Goal: Find specific page/section: Find specific page/section

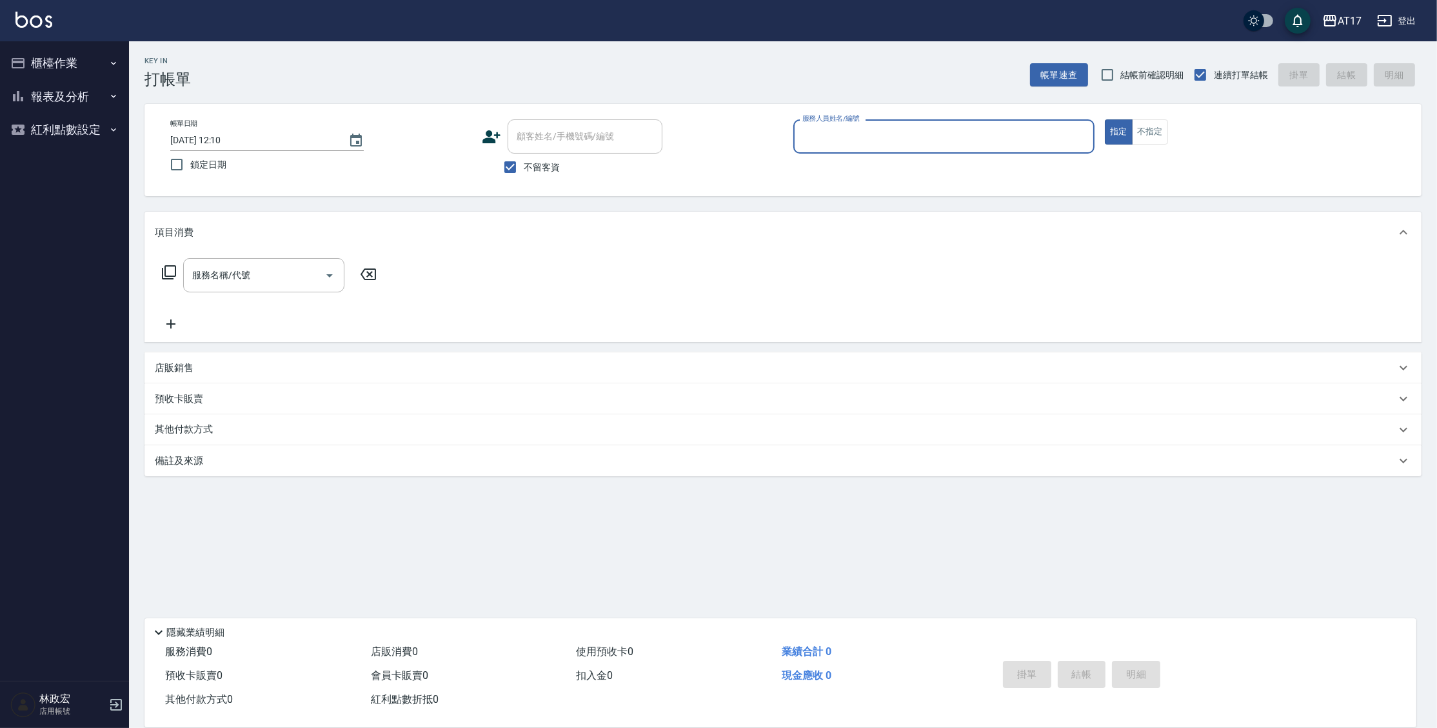
click at [93, 95] on button "報表及分析" at bounding box center [64, 97] width 119 height 34
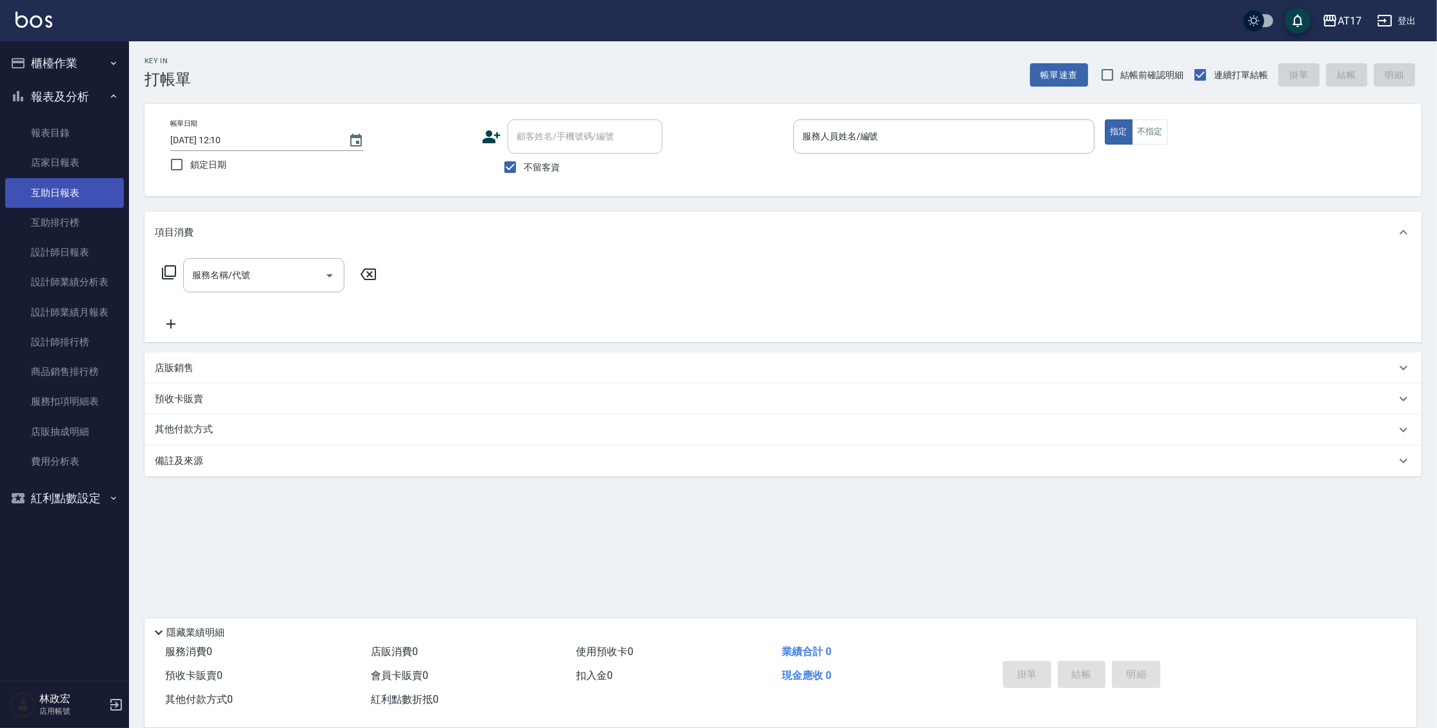
click at [80, 197] on link "互助日報表" at bounding box center [64, 193] width 119 height 30
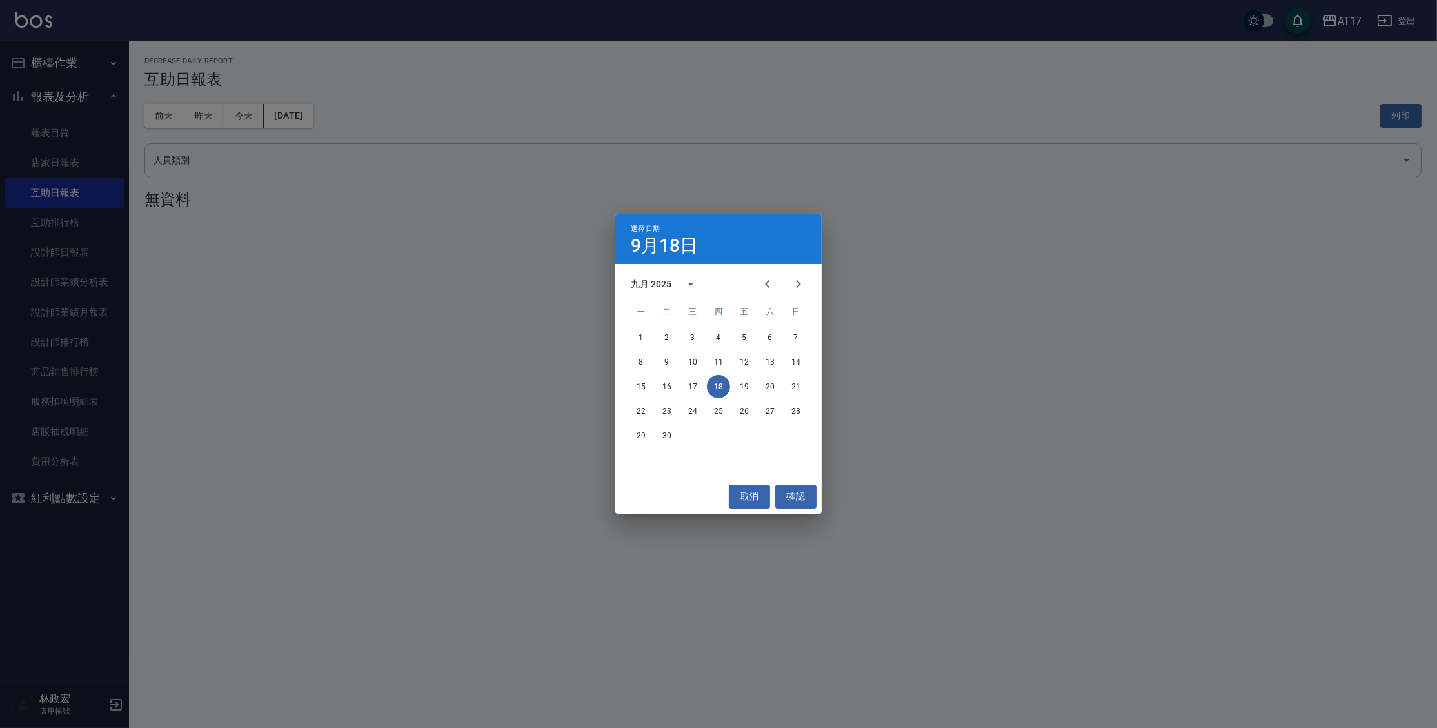
click at [784, 359] on div "8 9 10 11 12 13 14" at bounding box center [718, 361] width 206 height 23
click at [794, 359] on button "14" at bounding box center [795, 361] width 23 height 23
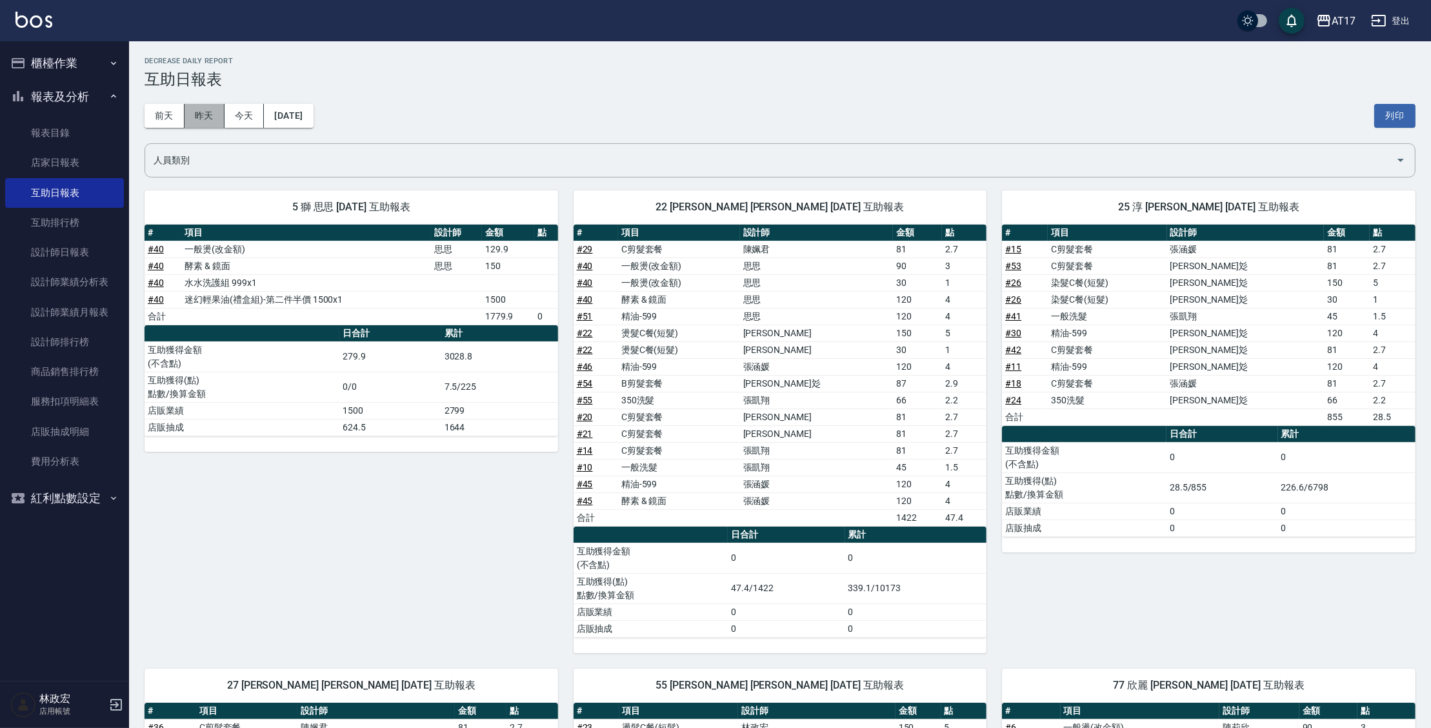
click at [210, 120] on button "昨天" at bounding box center [204, 116] width 40 height 24
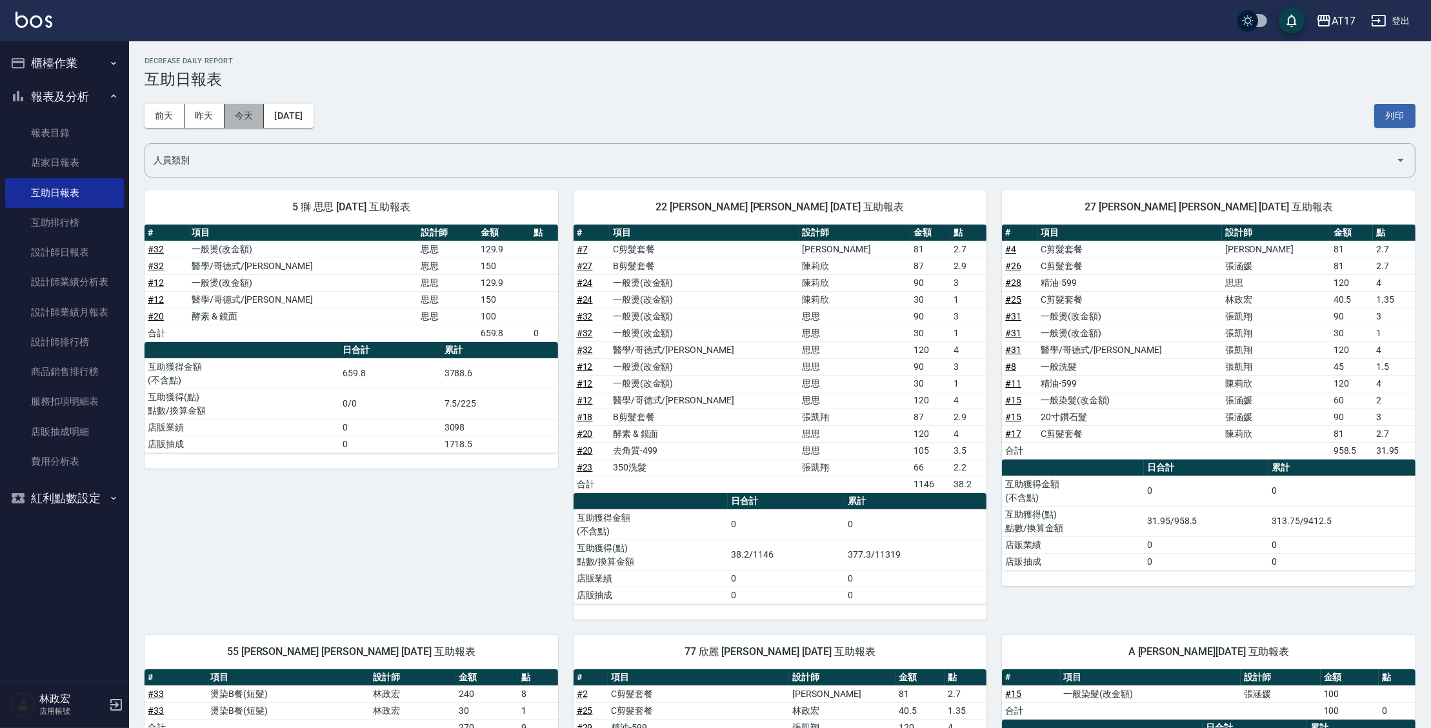
click at [253, 114] on button "今天" at bounding box center [244, 116] width 40 height 24
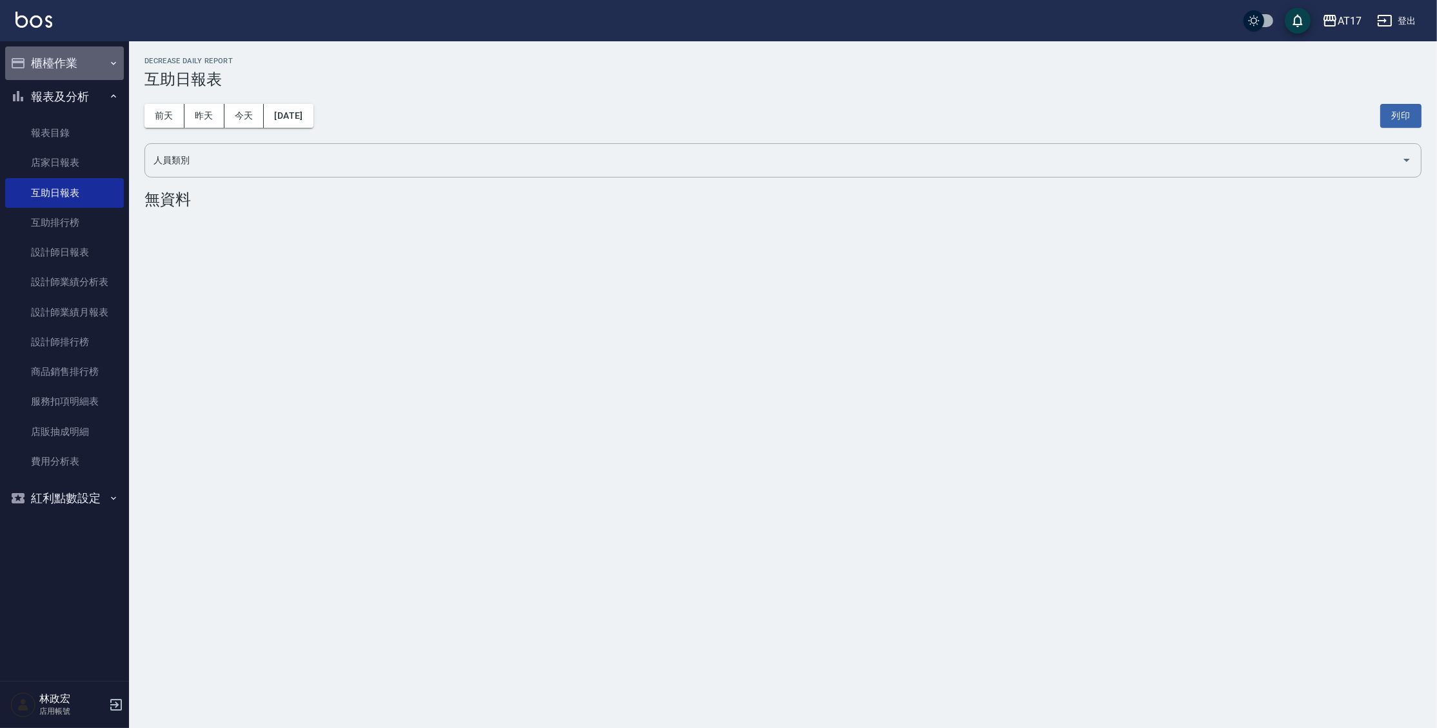
click at [101, 63] on button "櫃檯作業" at bounding box center [64, 63] width 119 height 34
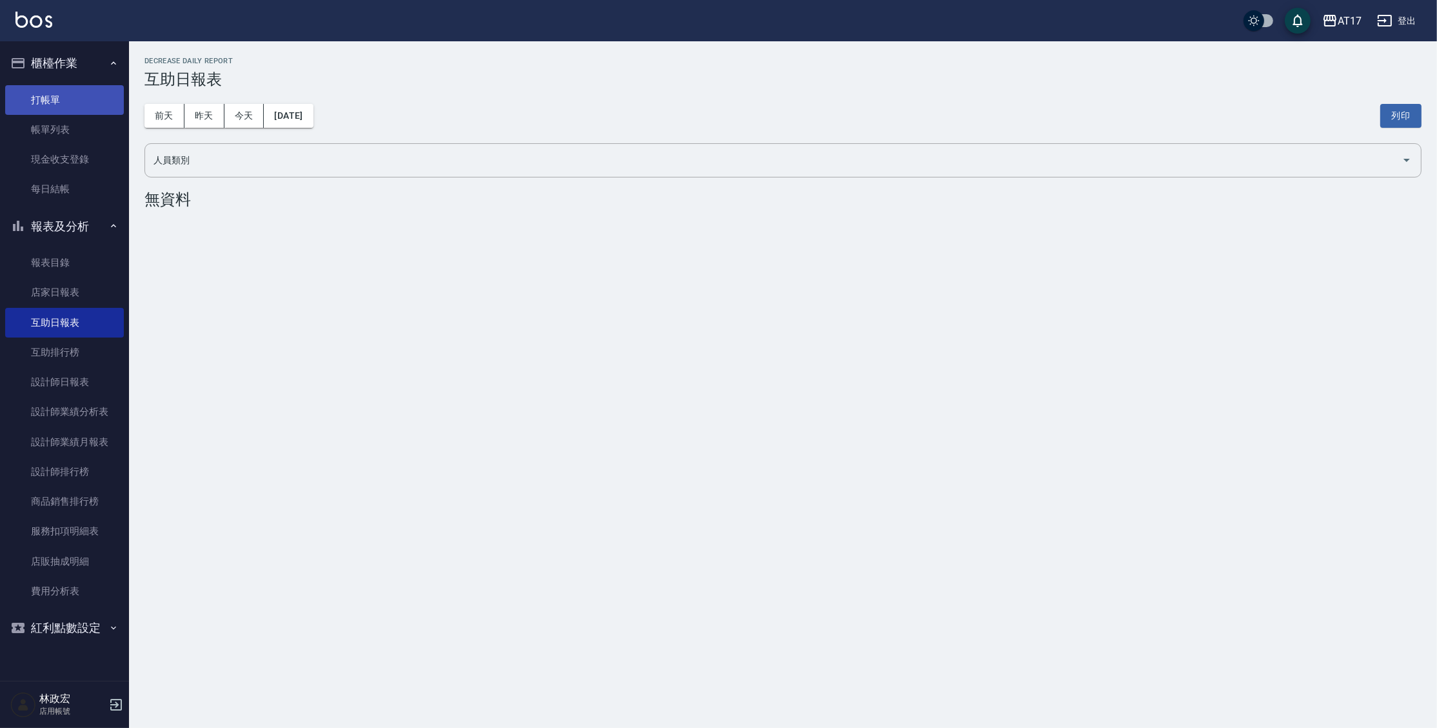
click at [86, 108] on link "打帳單" at bounding box center [64, 100] width 119 height 30
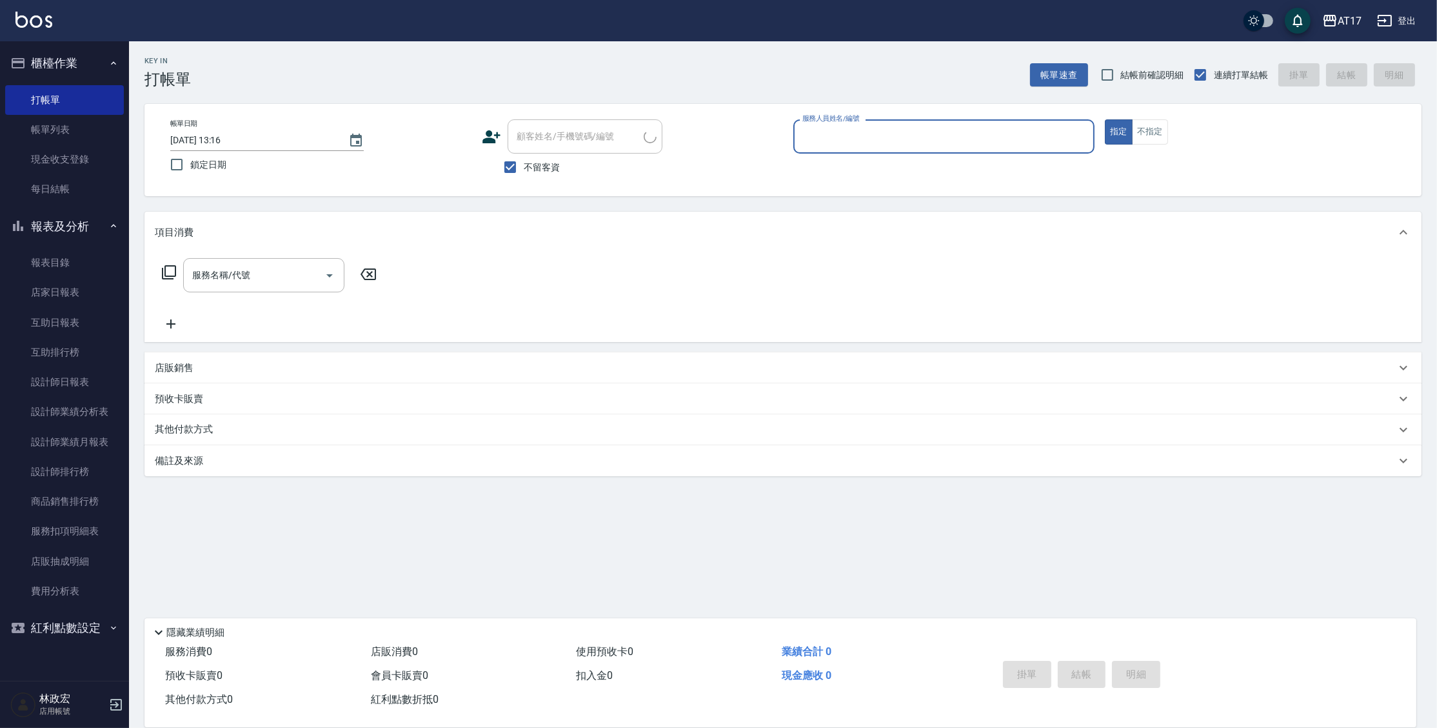
click at [99, 224] on button "報表及分析" at bounding box center [64, 227] width 119 height 34
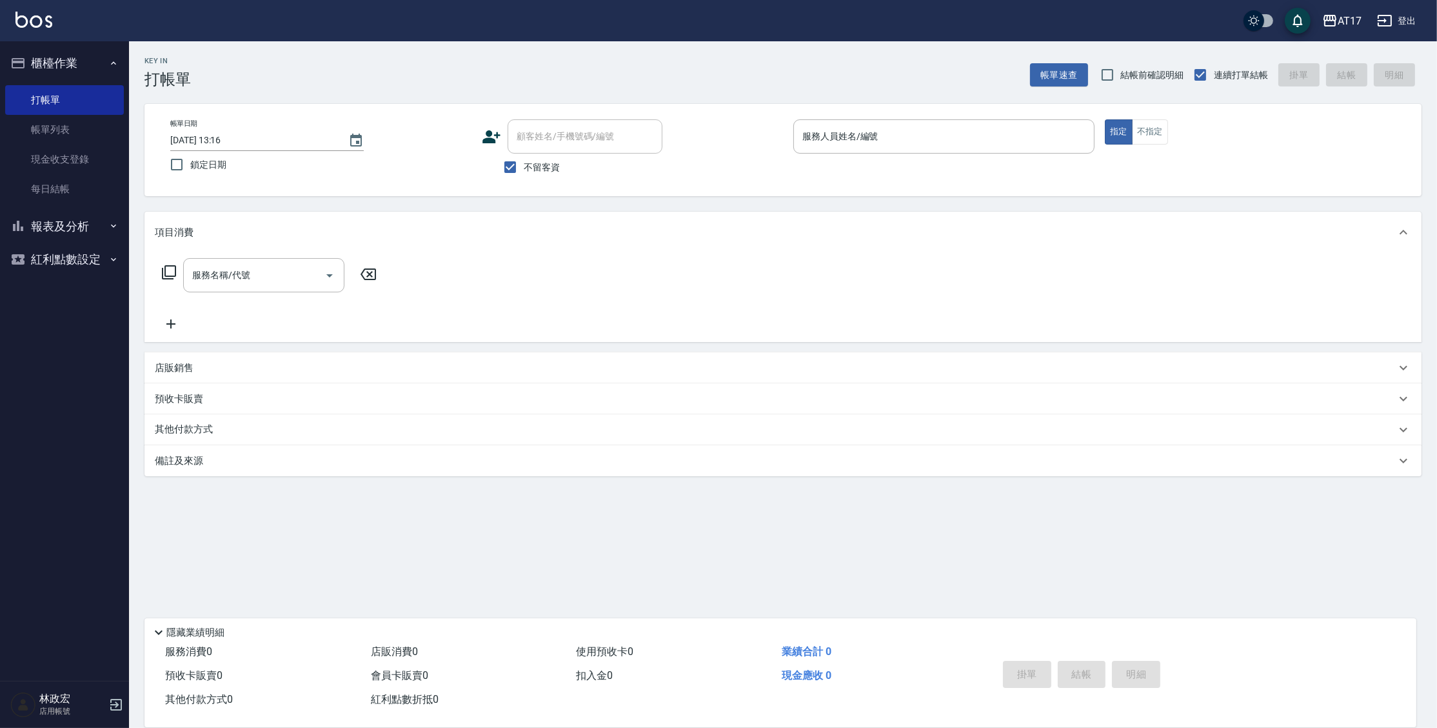
click at [104, 65] on button "櫃檯作業" at bounding box center [64, 63] width 119 height 34
